Goal: Find specific page/section: Find specific page/section

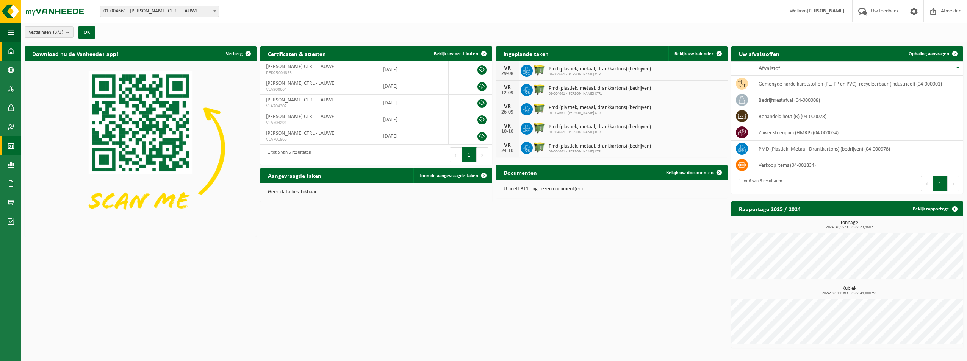
click at [9, 147] on span at bounding box center [11, 145] width 7 height 19
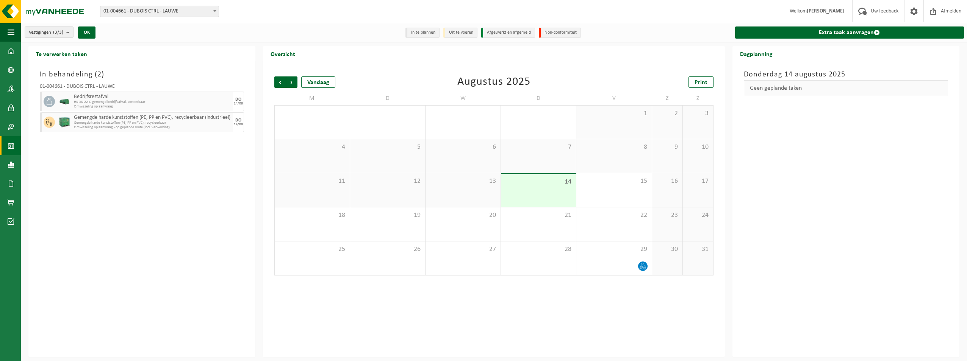
click at [206, 103] on span "HK-XK-22-G gemengd bedrijfsafval, sorteerbaar" at bounding box center [152, 102] width 157 height 5
click at [191, 125] on span "Gemengde harde kunststoffen (PE, PP en PVC), recycleerbaar" at bounding box center [152, 123] width 157 height 5
